Goal: Task Accomplishment & Management: Manage account settings

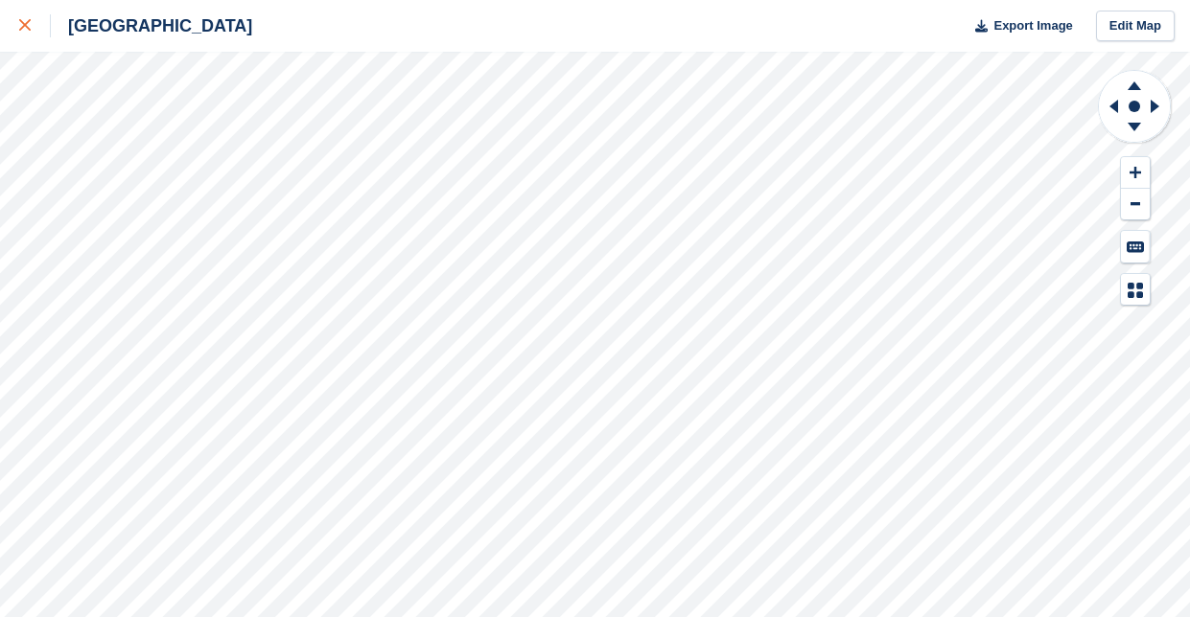
click at [38, 29] on div at bounding box center [35, 25] width 32 height 23
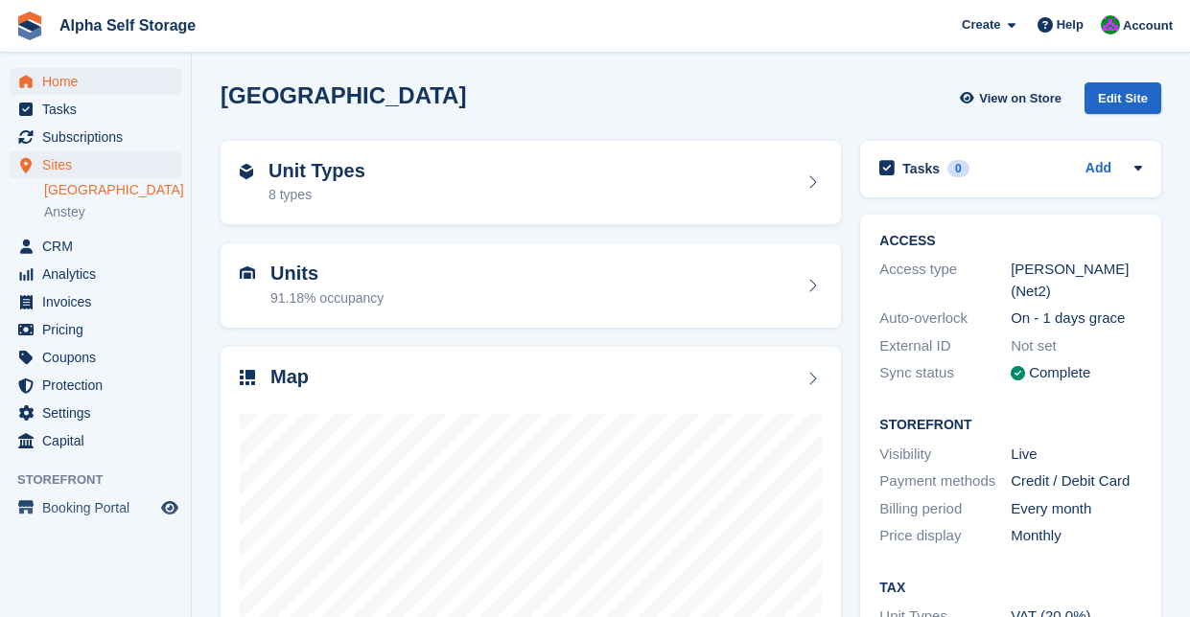
click at [108, 73] on span "Home" at bounding box center [99, 81] width 115 height 27
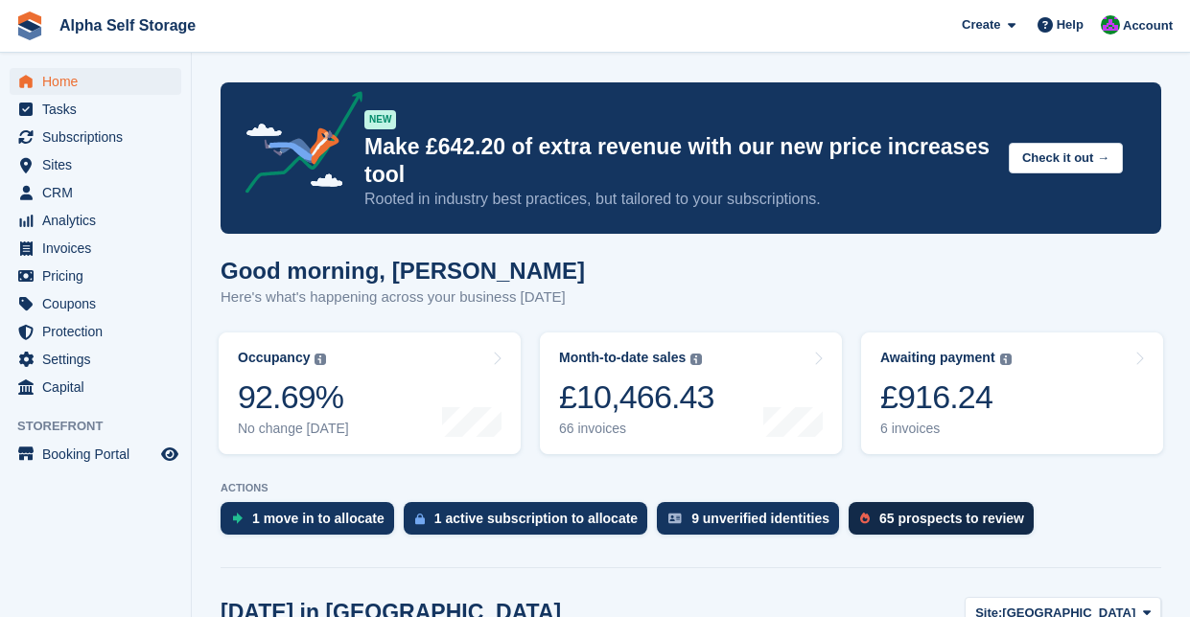
click at [954, 526] on div "65 prospects to review" at bounding box center [951, 518] width 145 height 15
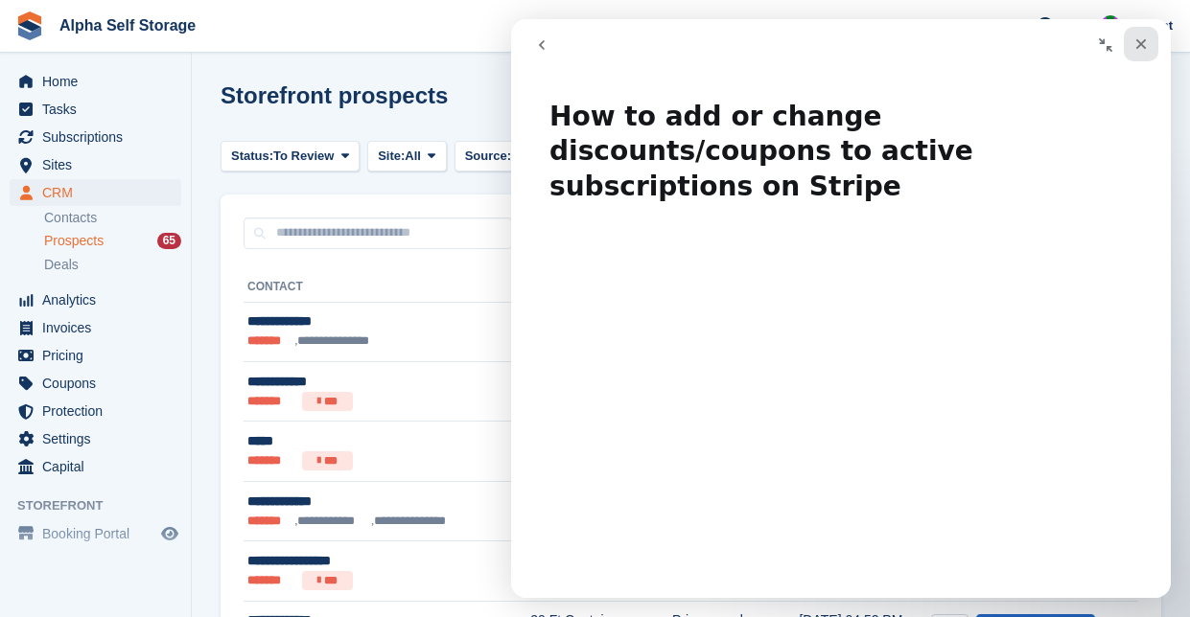
click at [1142, 35] on div "Close" at bounding box center [1141, 44] width 35 height 35
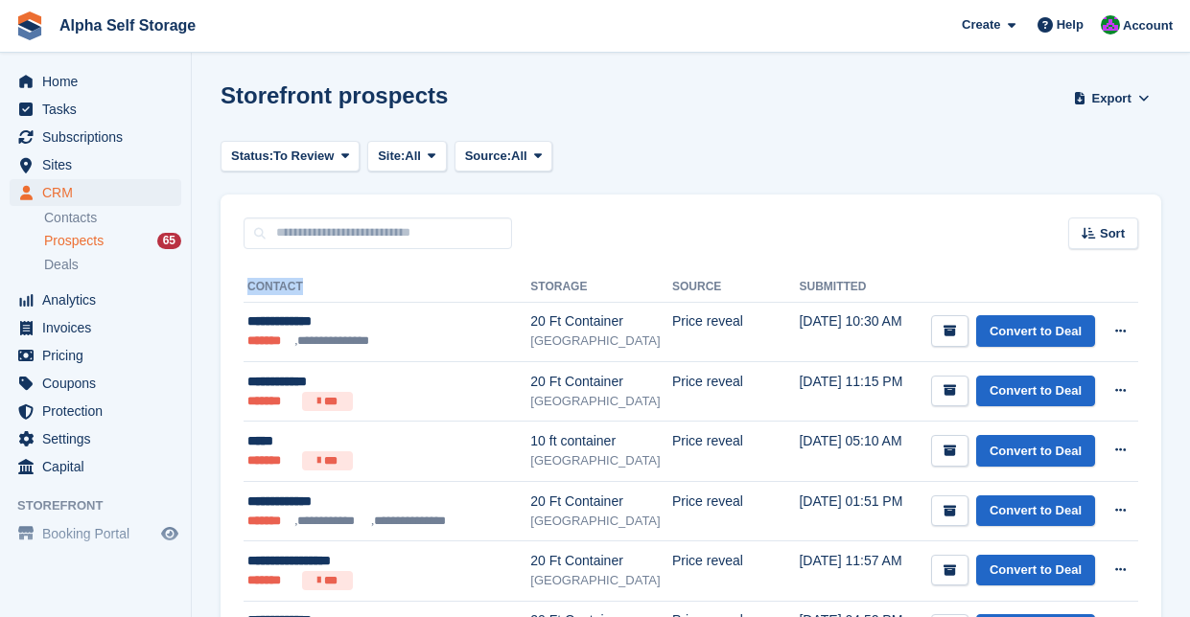
drag, startPoint x: 238, startPoint y: 283, endPoint x: 498, endPoint y: 293, distance: 260.0
drag, startPoint x: 859, startPoint y: 277, endPoint x: 238, endPoint y: 272, distance: 621.3
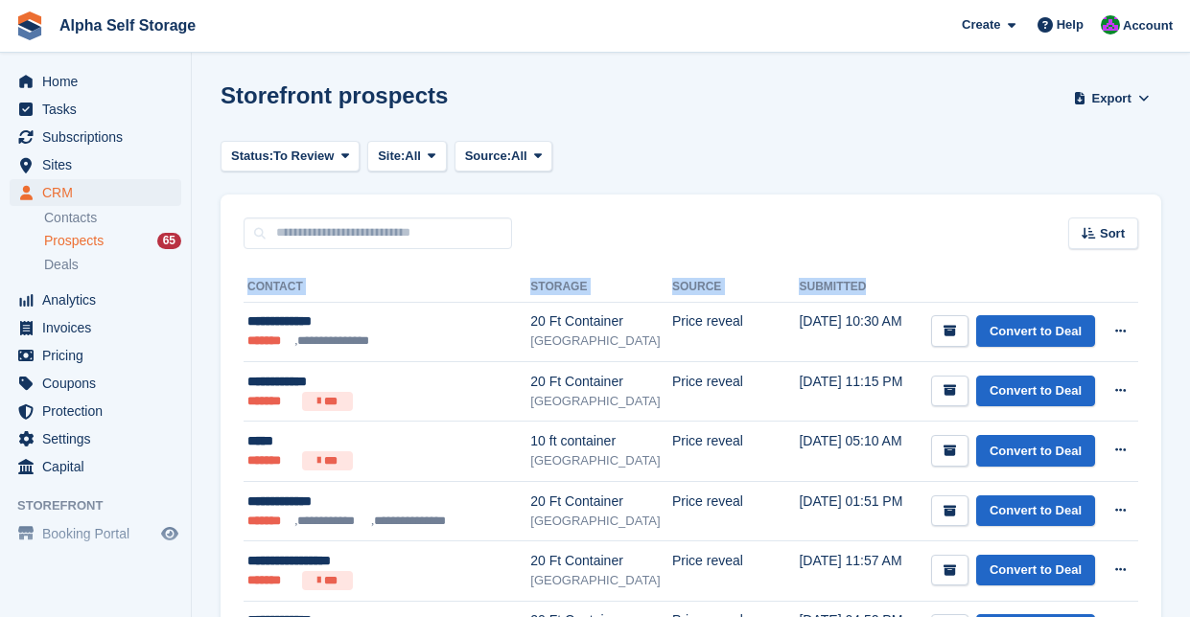
drag, startPoint x: 238, startPoint y: 284, endPoint x: 881, endPoint y: 279, distance: 643.3
